Goal: Find contact information: Find contact information

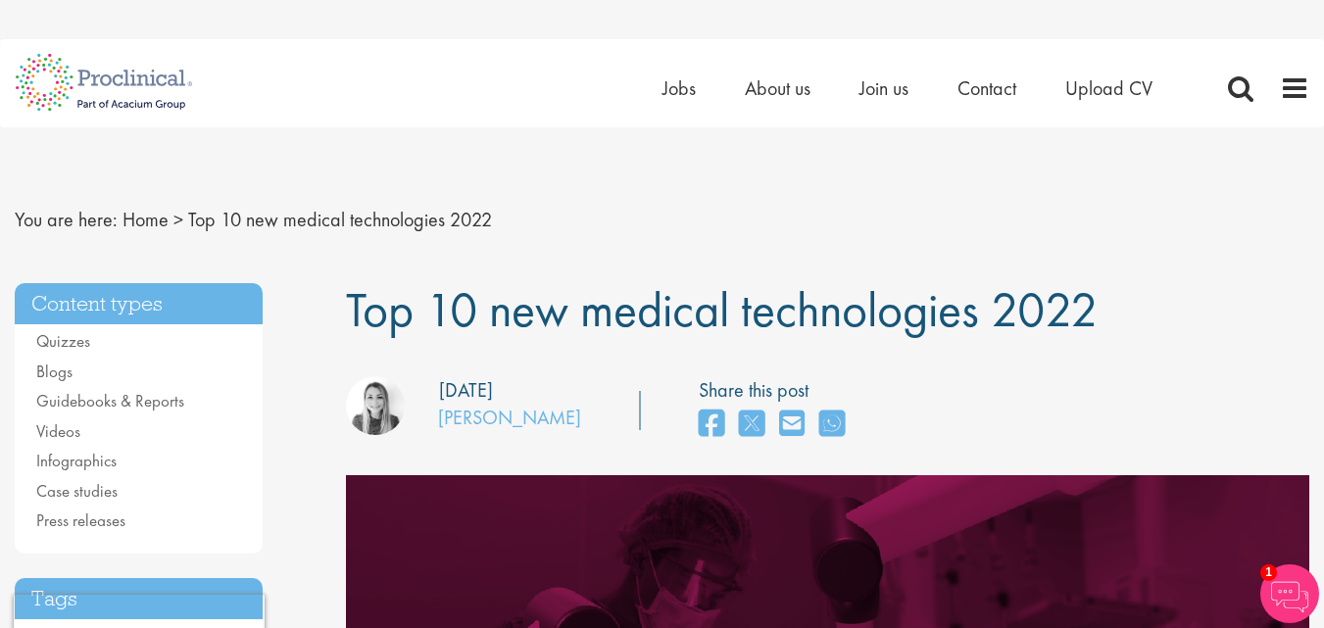
drag, startPoint x: 1317, startPoint y: 270, endPoint x: 1305, endPoint y: 268, distance: 11.9
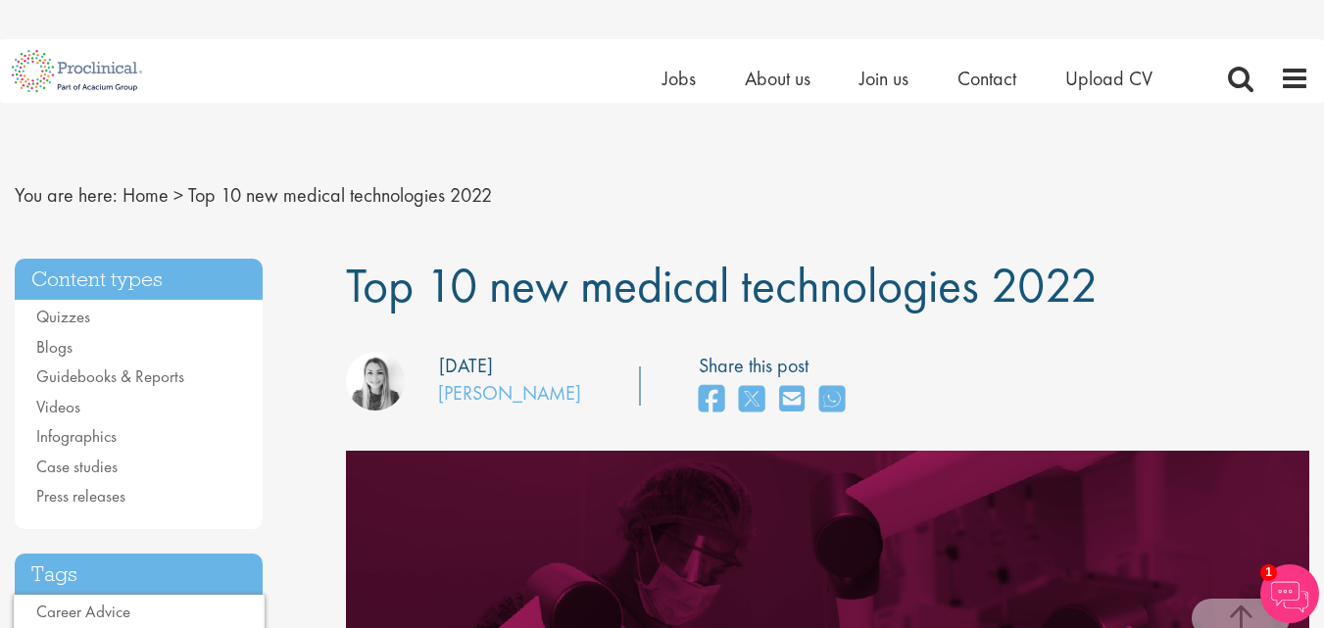
scroll to position [4116, 0]
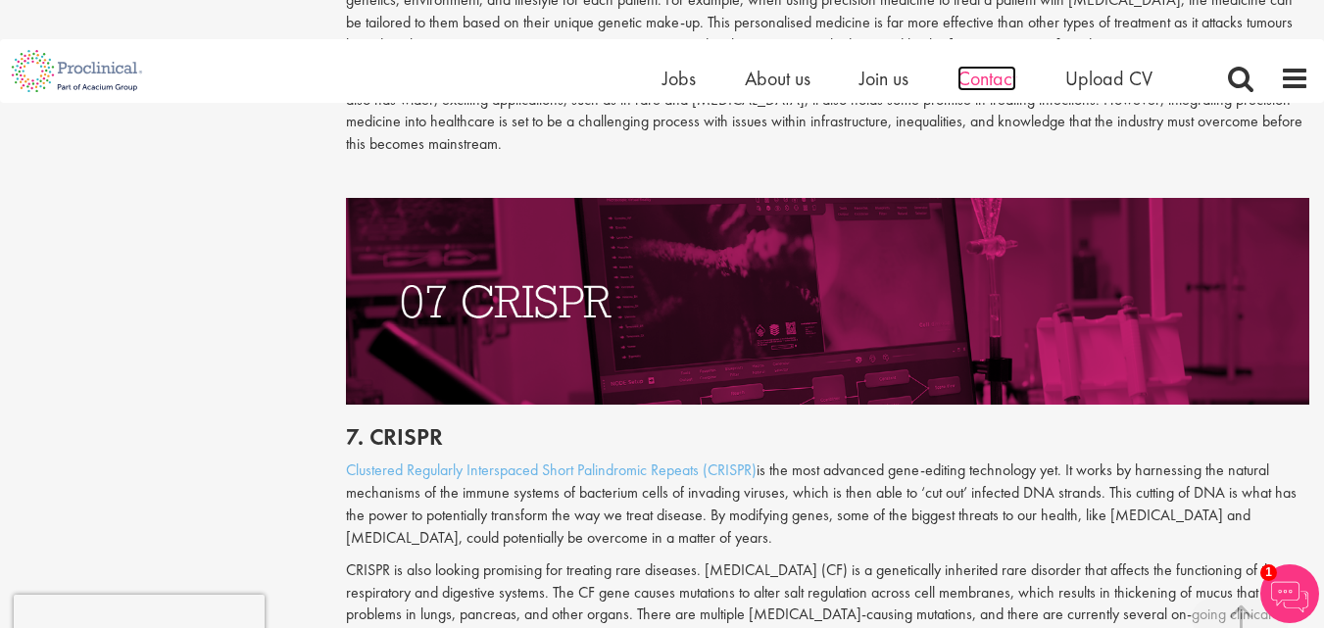
click at [987, 79] on span "Contact" at bounding box center [987, 78] width 59 height 25
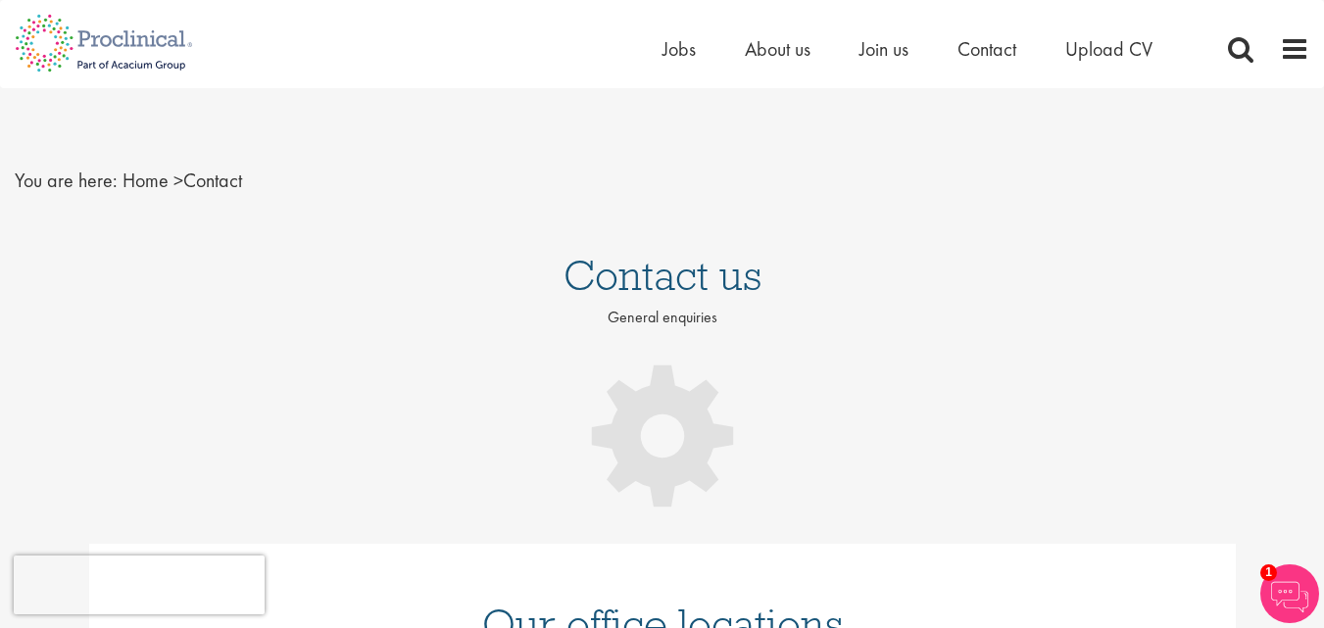
click at [851, 327] on p "General enquiries" at bounding box center [662, 318] width 1324 height 23
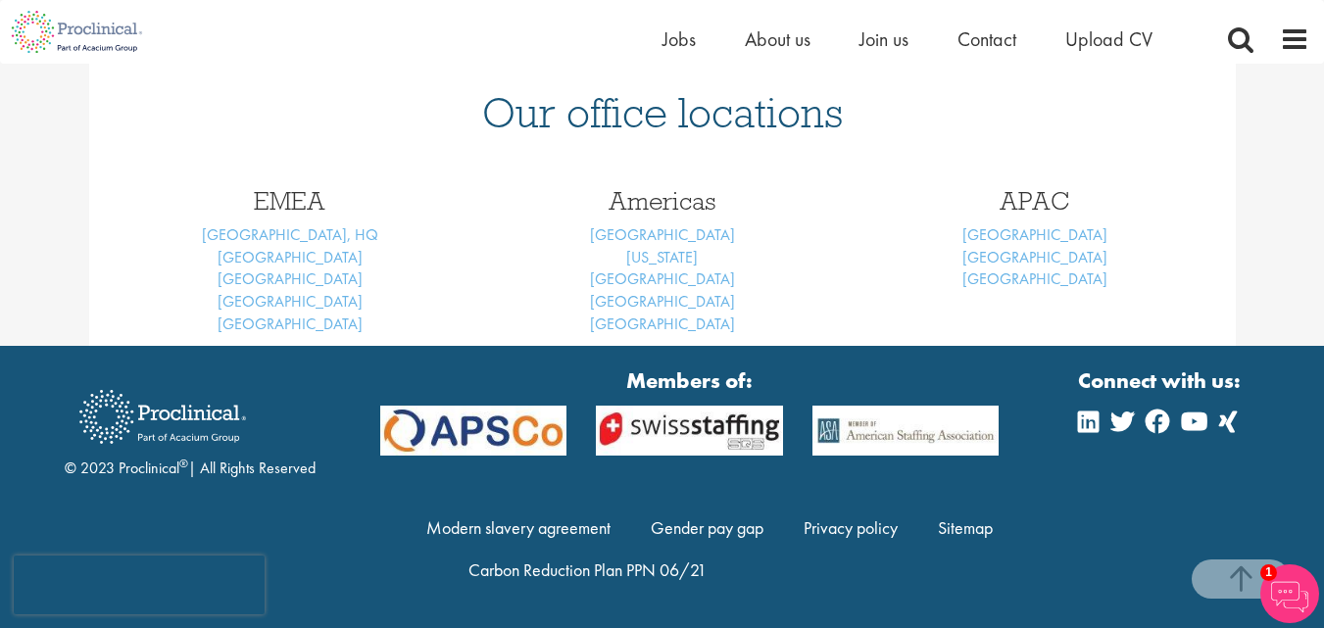
scroll to position [487, 0]
click at [1152, 396] on strong "Connect with us:" at bounding box center [1161, 381] width 167 height 30
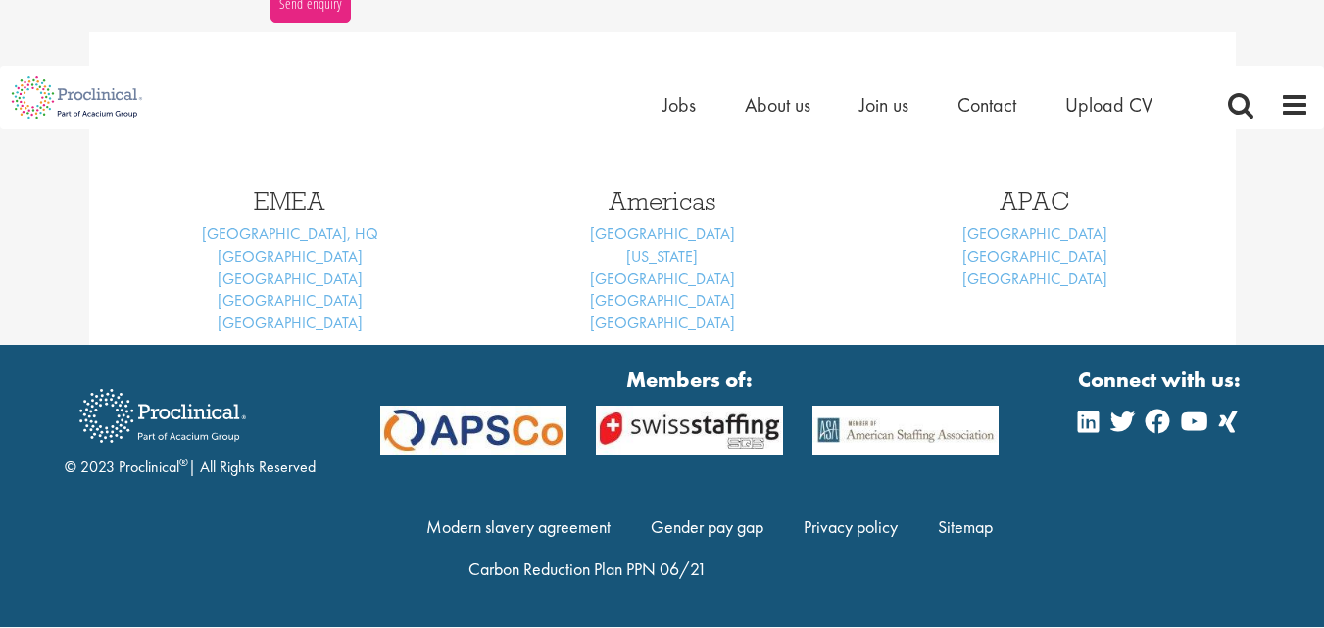
scroll to position [881, 0]
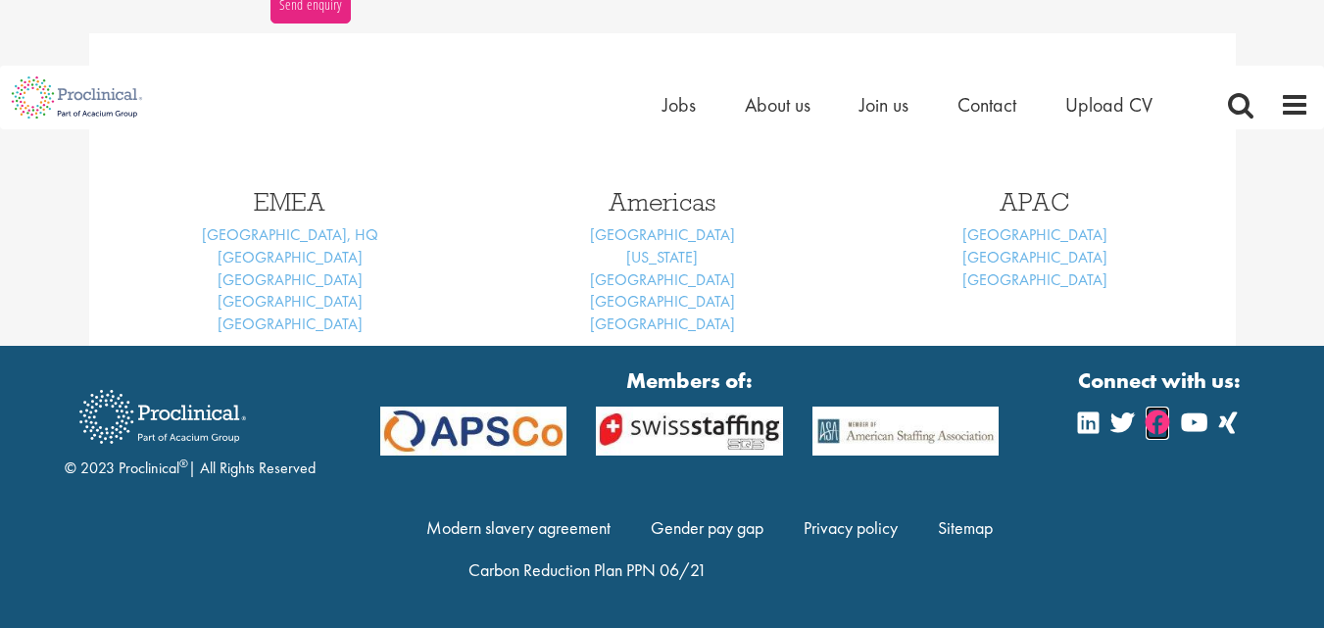
click at [1155, 433] on icon at bounding box center [1158, 423] width 24 height 24
